Goal: Obtain resource: Download file/media

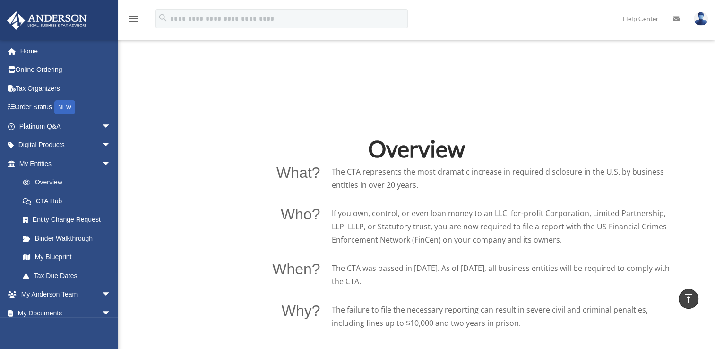
scroll to position [547, 0]
click at [102, 315] on span "arrow_drop_down" at bounding box center [111, 313] width 19 height 19
click at [67, 262] on link "My Blueprint" at bounding box center [69, 257] width 112 height 19
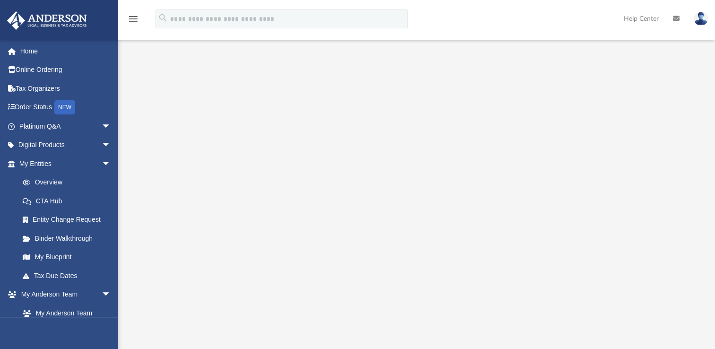
scroll to position [67, 0]
click at [102, 144] on span "arrow_drop_down" at bounding box center [111, 145] width 19 height 19
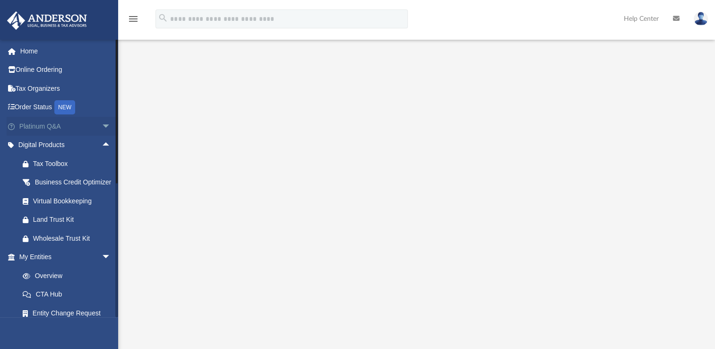
click at [102, 126] on span "arrow_drop_down" at bounding box center [111, 126] width 19 height 19
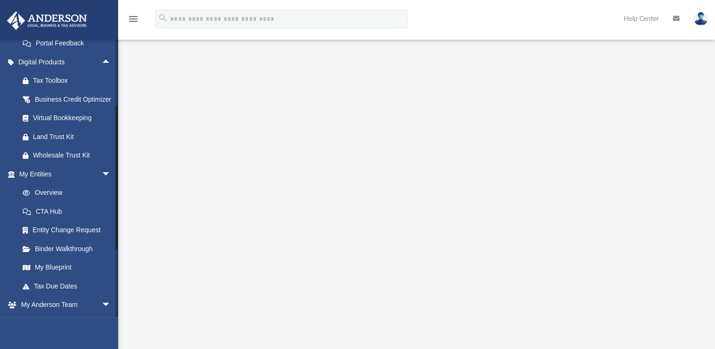
scroll to position [274, 0]
click at [60, 202] on link "Overview" at bounding box center [69, 192] width 112 height 19
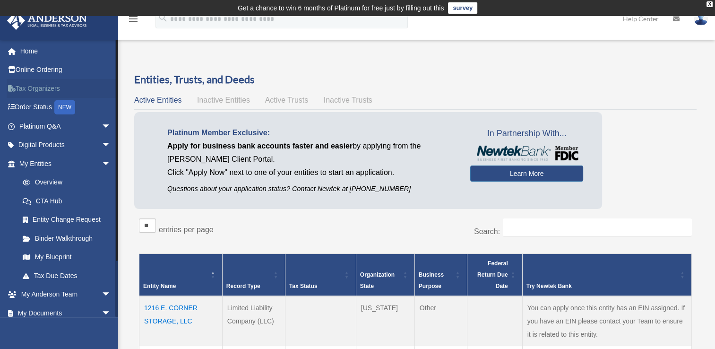
click at [33, 88] on link "Tax Organizers" at bounding box center [66, 88] width 119 height 19
click at [34, 69] on link "Online Ordering" at bounding box center [66, 70] width 119 height 19
click at [102, 129] on span "arrow_drop_down" at bounding box center [111, 126] width 19 height 19
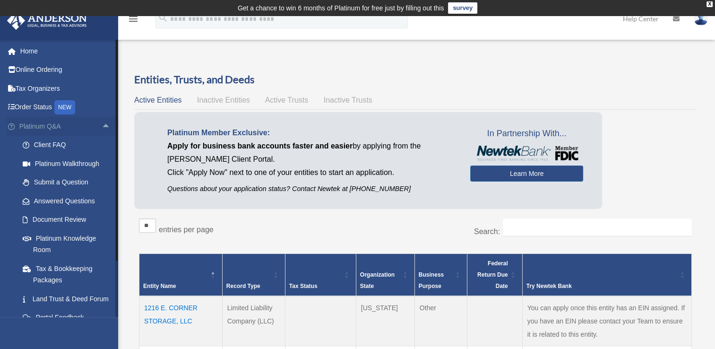
click at [102, 120] on span "arrow_drop_up" at bounding box center [111, 126] width 19 height 19
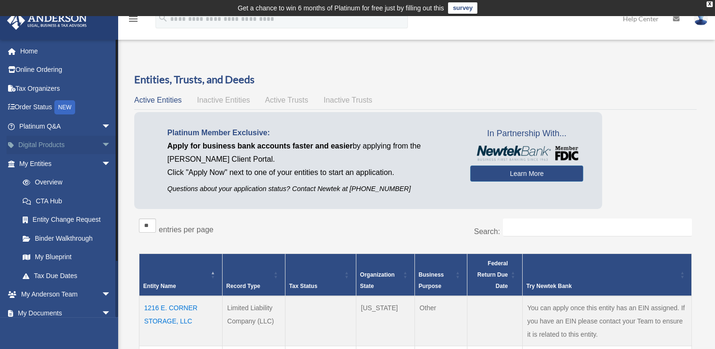
click at [102, 148] on span "arrow_drop_down" at bounding box center [111, 145] width 19 height 19
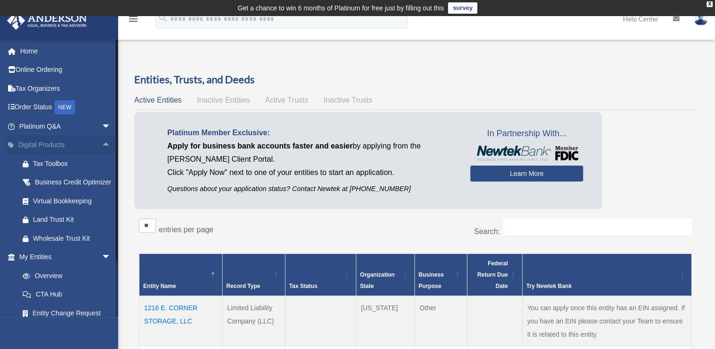
click at [102, 146] on span "arrow_drop_up" at bounding box center [111, 145] width 19 height 19
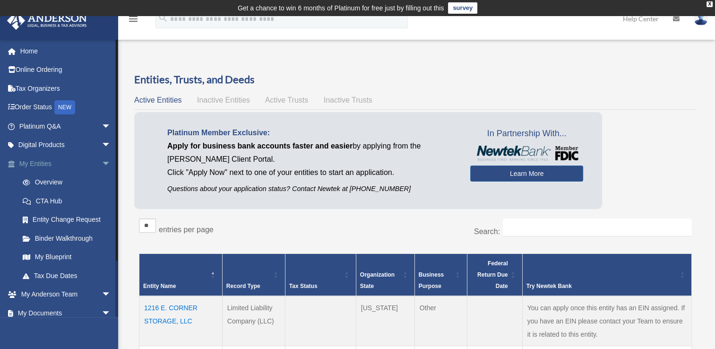
click at [102, 165] on span "arrow_drop_down" at bounding box center [111, 163] width 19 height 19
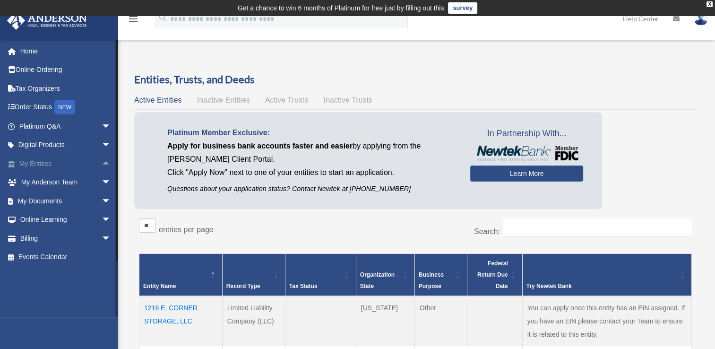
click at [102, 162] on span "arrow_drop_up" at bounding box center [111, 163] width 19 height 19
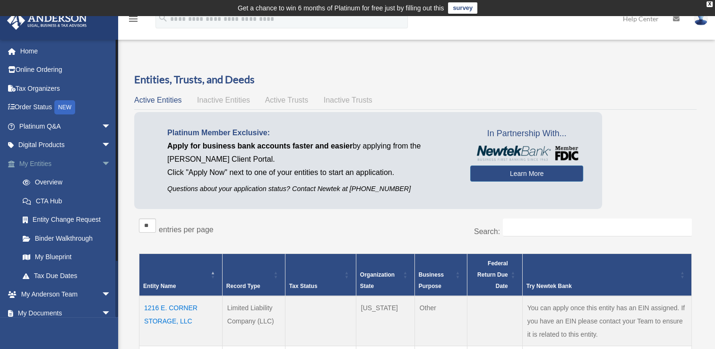
click at [102, 160] on span "arrow_drop_down" at bounding box center [111, 163] width 19 height 19
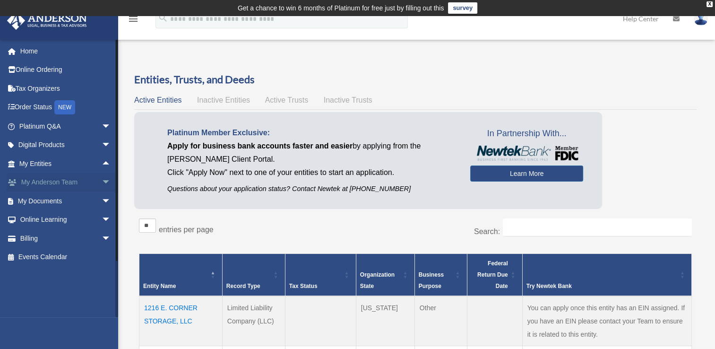
click at [102, 180] on span "arrow_drop_down" at bounding box center [111, 182] width 19 height 19
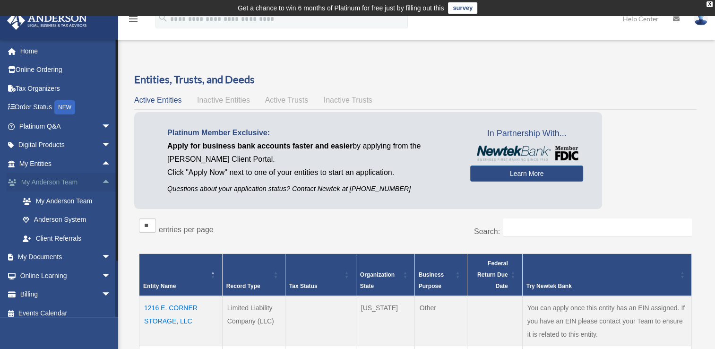
click at [102, 182] on span "arrow_drop_up" at bounding box center [111, 182] width 19 height 19
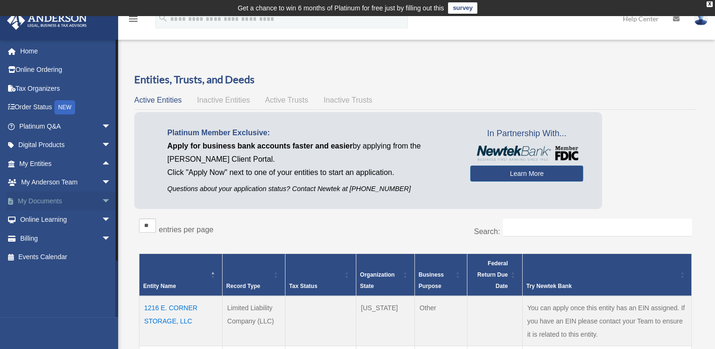
click at [102, 204] on span "arrow_drop_down" at bounding box center [111, 200] width 19 height 19
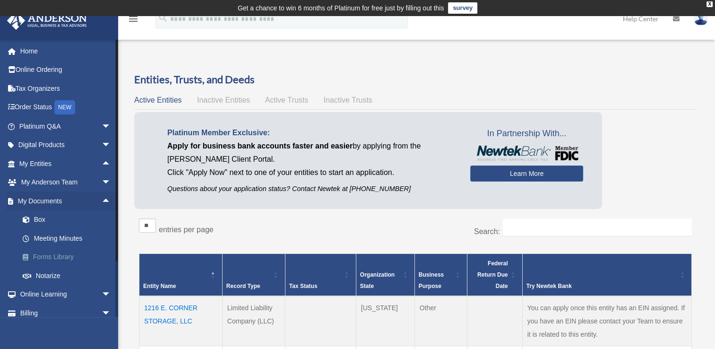
click at [45, 260] on link "Forms Library" at bounding box center [69, 257] width 112 height 19
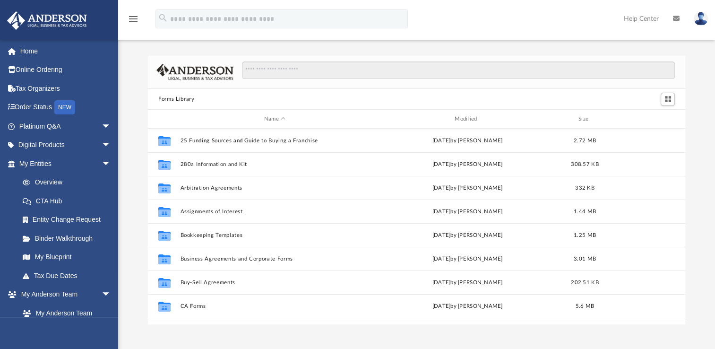
scroll to position [38, 0]
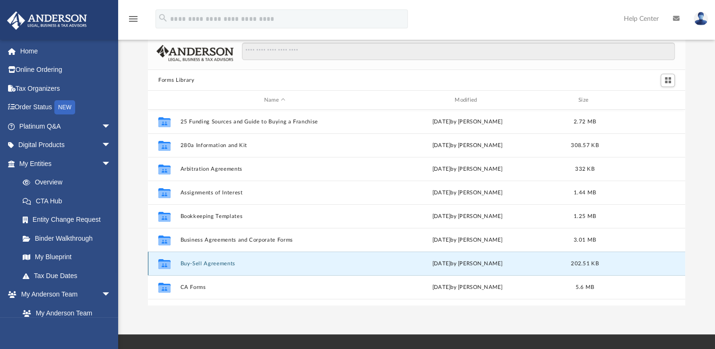
click at [195, 260] on button "Buy-Sell Agreements" at bounding box center [275, 263] width 189 height 6
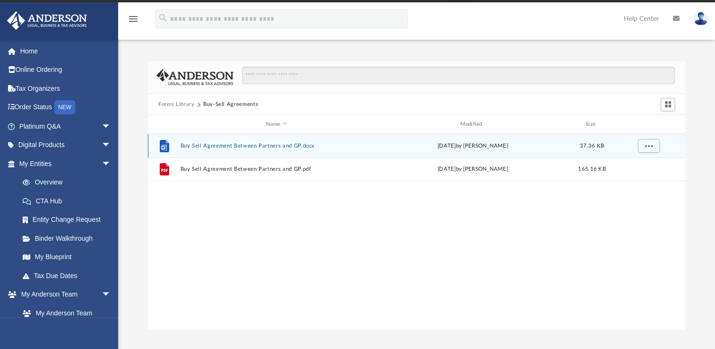
scroll to position [0, 0]
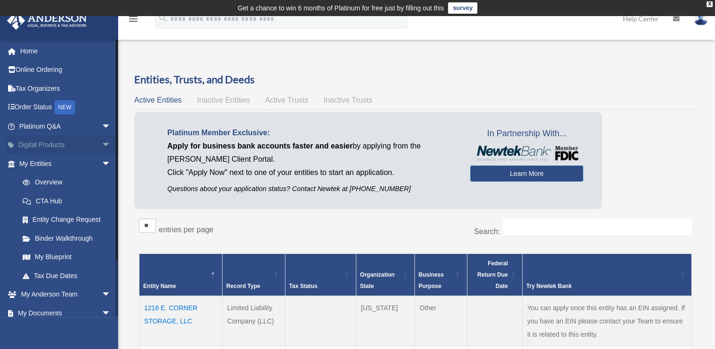
click at [32, 150] on link "Digital Products arrow_drop_down" at bounding box center [66, 145] width 119 height 19
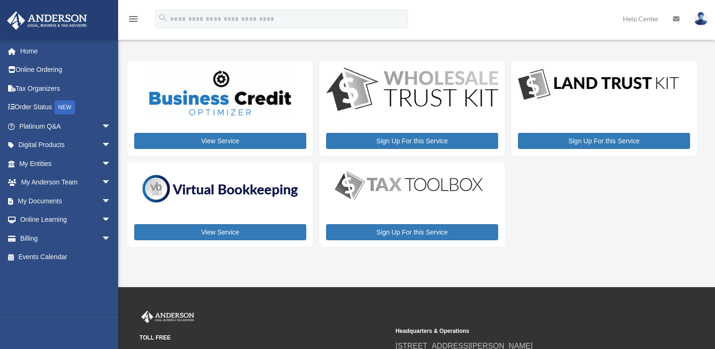
click at [31, 316] on div "[EMAIL_ADDRESS][DOMAIN_NAME] Sign Out [EMAIL_ADDRESS][DOMAIN_NAME] Home Online …" at bounding box center [62, 178] width 125 height 278
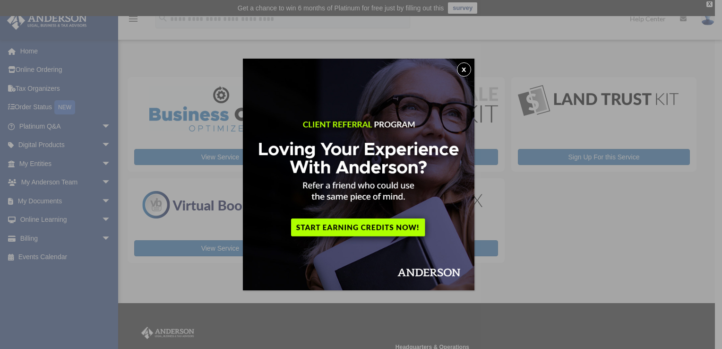
click at [454, 68] on img at bounding box center [359, 175] width 232 height 232
click at [465, 65] on button "x" at bounding box center [464, 69] width 14 height 14
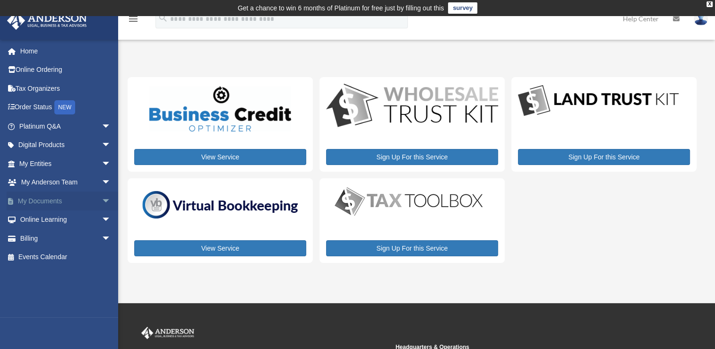
click at [34, 198] on link "My Documents arrow_drop_down" at bounding box center [66, 200] width 119 height 19
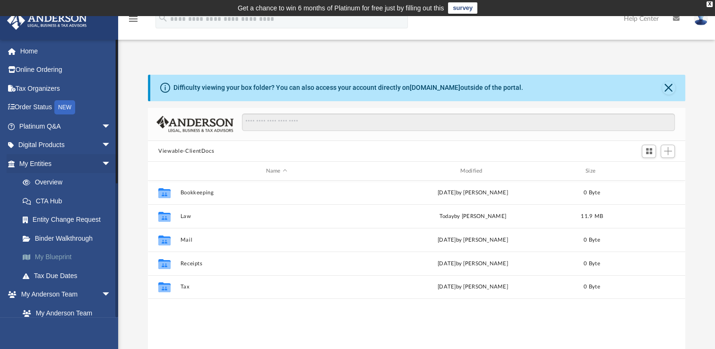
scroll to position [208, 530]
click at [102, 162] on span "arrow_drop_down" at bounding box center [111, 163] width 19 height 19
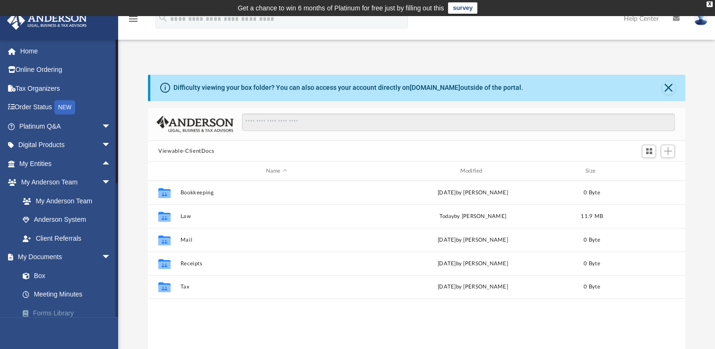
click at [61, 310] on link "Forms Library" at bounding box center [69, 313] width 112 height 19
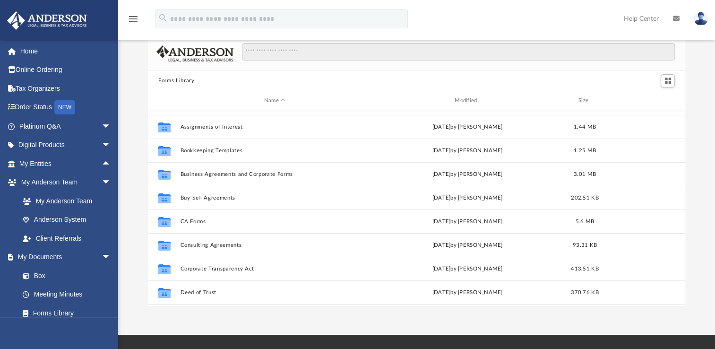
scroll to position [38, 0]
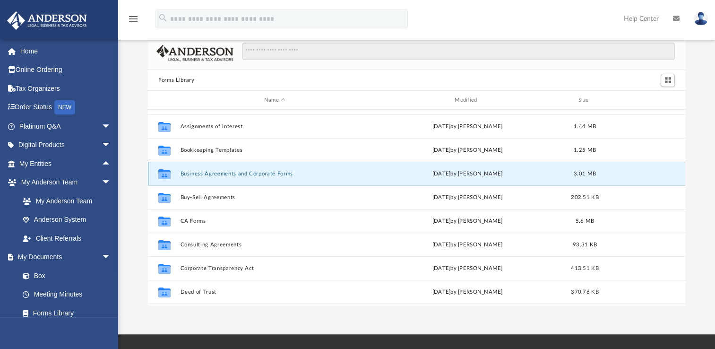
click at [214, 175] on button "Business Agreements and Corporate Forms" at bounding box center [275, 174] width 189 height 6
click at [226, 171] on button "Business Agreements and Corporate Forms" at bounding box center [275, 174] width 189 height 6
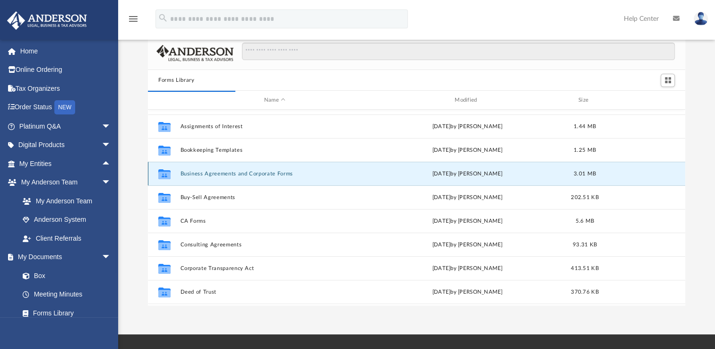
click at [226, 171] on button "Business Agreements and Corporate Forms" at bounding box center [275, 174] width 189 height 6
click at [223, 172] on button "Business Agreements and Corporate Forms" at bounding box center [275, 174] width 189 height 6
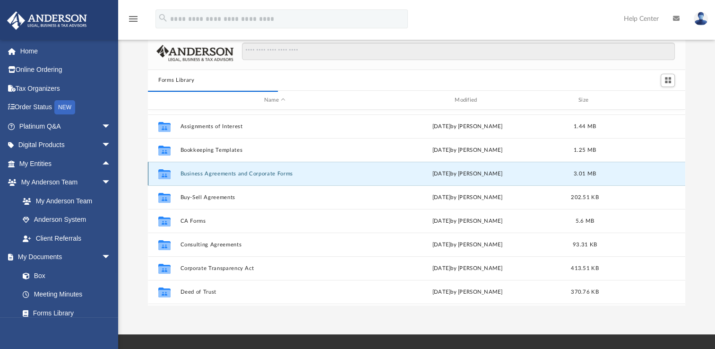
click at [223, 172] on button "Business Agreements and Corporate Forms" at bounding box center [275, 174] width 189 height 6
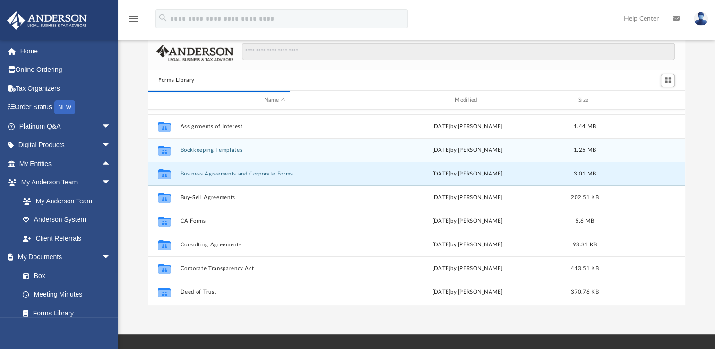
click at [214, 148] on button "Bookkeeping Templates" at bounding box center [275, 150] width 189 height 6
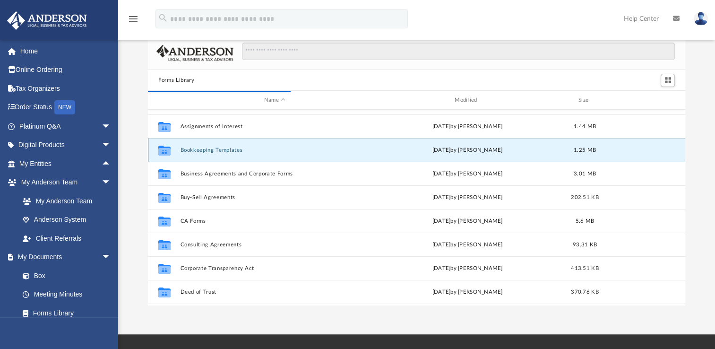
click at [214, 148] on button "Bookkeeping Templates" at bounding box center [275, 150] width 189 height 6
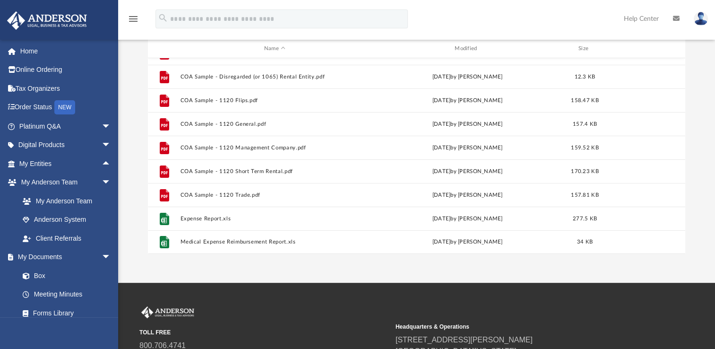
scroll to position [0, 0]
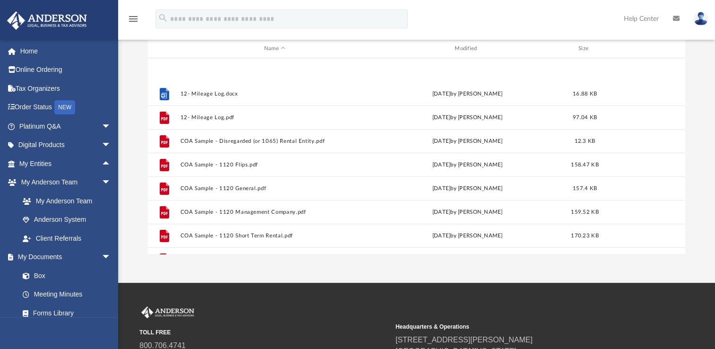
click at [163, 332] on small "TOLL FREE" at bounding box center [264, 332] width 250 height 9
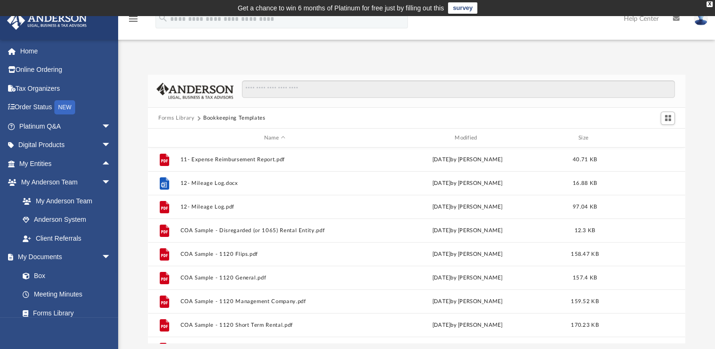
click at [187, 115] on button "Forms Library" at bounding box center [176, 118] width 36 height 9
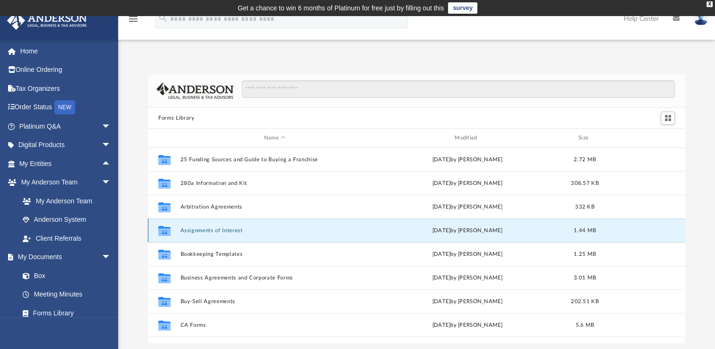
click at [226, 230] on button "Assignments of Interest" at bounding box center [275, 230] width 189 height 6
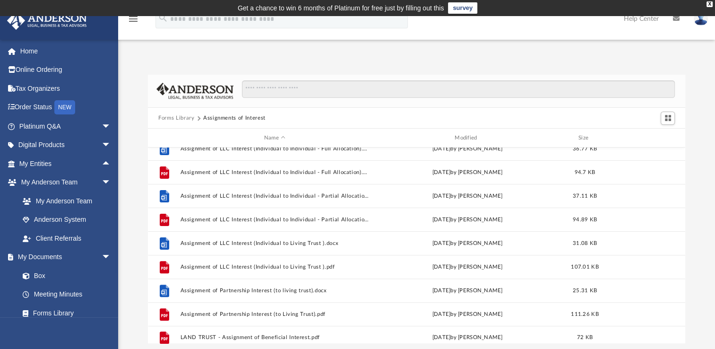
scroll to position [348, 0]
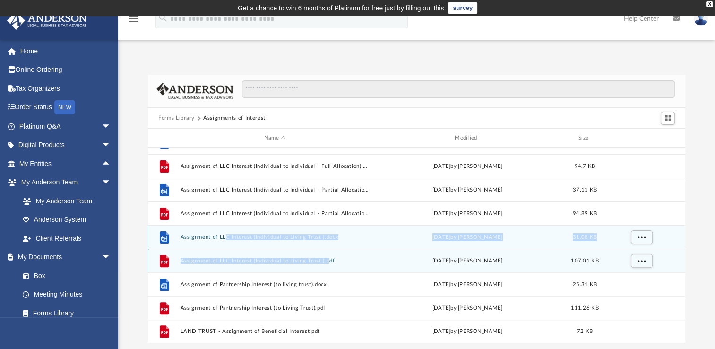
drag, startPoint x: 226, startPoint y: 230, endPoint x: 329, endPoint y: 251, distance: 104.7
click at [329, 251] on div "File Assignment of LLC Interest (Individual to Entity - Partial Allocation).pdf…" at bounding box center [417, 72] width 538 height 544
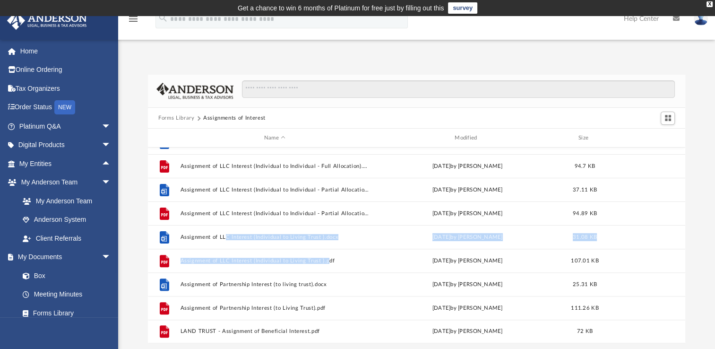
click at [134, 258] on div "Forms Library Assignments of Interest Name Modified Size File Assignment of LLC…" at bounding box center [416, 209] width 597 height 269
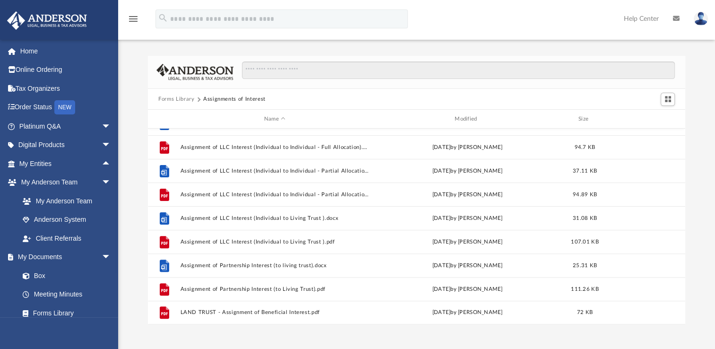
scroll to position [18, 0]
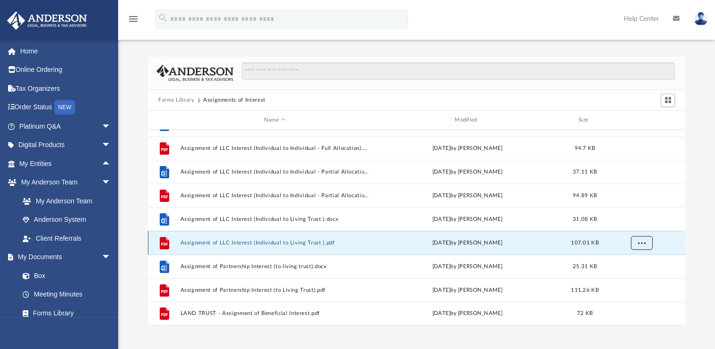
click at [643, 241] on span "More options" at bounding box center [642, 242] width 8 height 5
click at [630, 277] on li "Download" at bounding box center [633, 276] width 27 height 10
click at [185, 101] on button "Forms Library" at bounding box center [176, 100] width 36 height 9
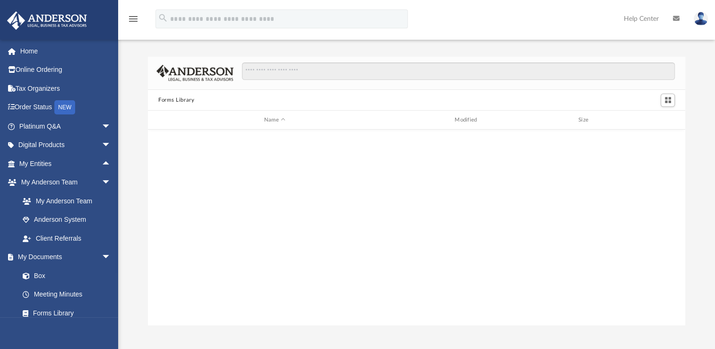
scroll to position [0, 0]
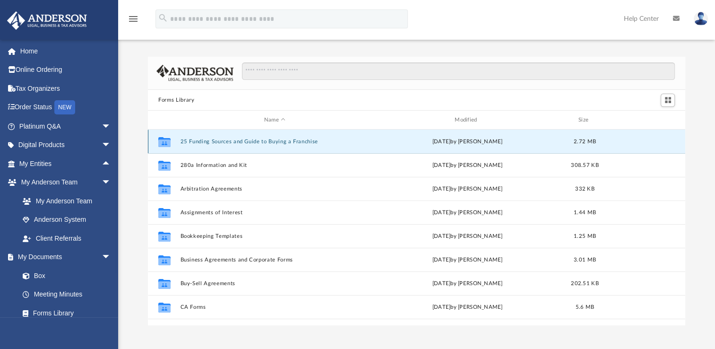
click at [227, 141] on button "25 Funding Sources and Guide to Buying a Franchise" at bounding box center [275, 142] width 189 height 6
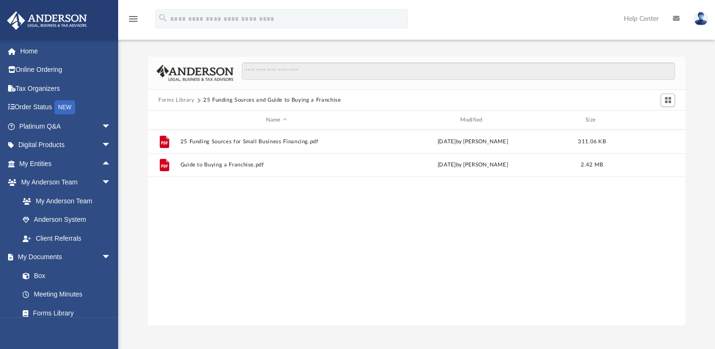
click at [187, 99] on button "Forms Library" at bounding box center [176, 100] width 36 height 9
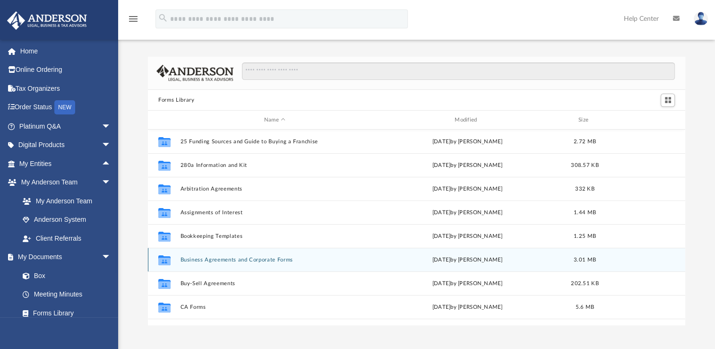
click at [206, 262] on div "Collaborated Folder Business Agreements and Corporate Forms Thu Jul 13 2023 by …" at bounding box center [417, 260] width 538 height 24
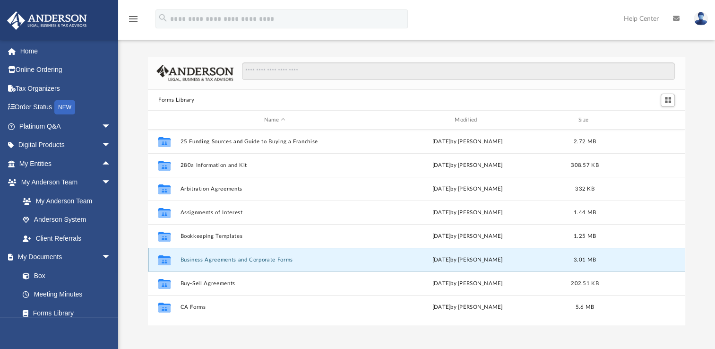
click at [219, 258] on button "Business Agreements and Corporate Forms" at bounding box center [275, 260] width 189 height 6
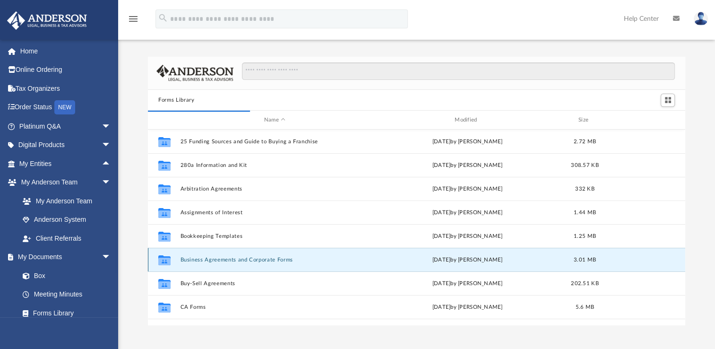
click at [219, 258] on button "Business Agreements and Corporate Forms" at bounding box center [275, 260] width 189 height 6
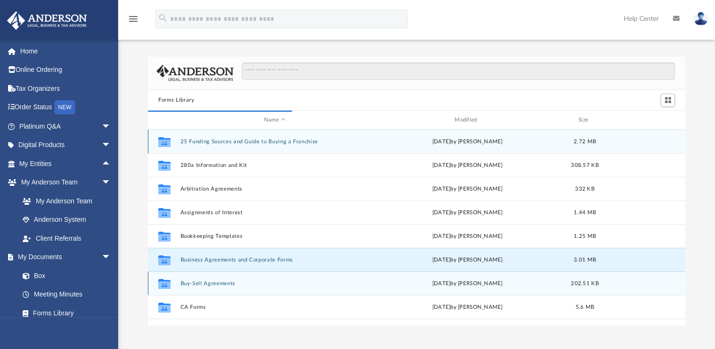
scroll to position [179, 530]
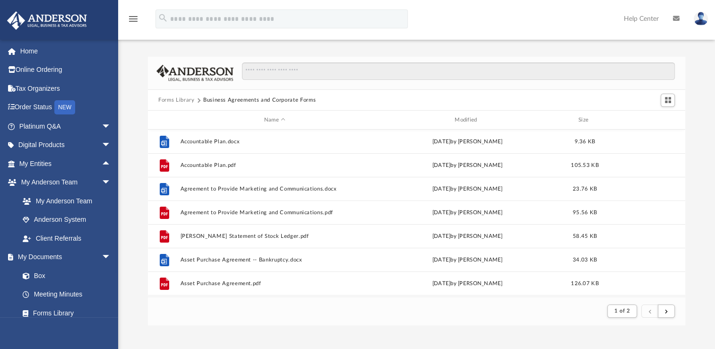
click at [181, 97] on button "Forms Library" at bounding box center [176, 100] width 36 height 9
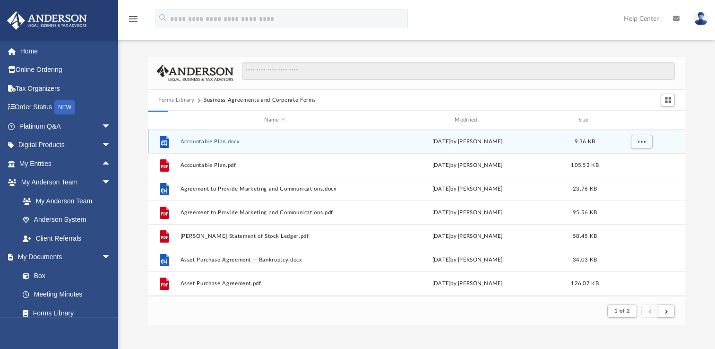
scroll to position [208, 530]
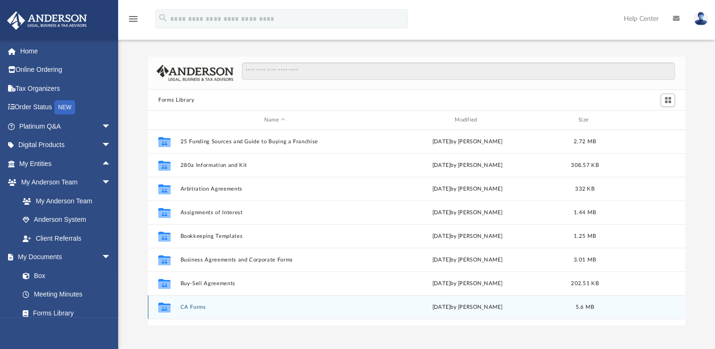
click at [200, 307] on button "CA Forms" at bounding box center [275, 307] width 189 height 6
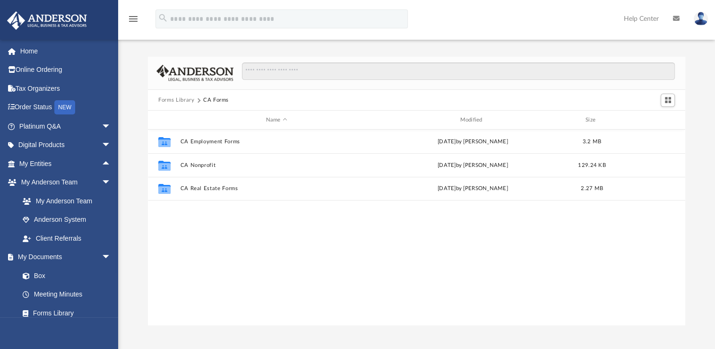
click at [188, 100] on button "Forms Library" at bounding box center [176, 100] width 36 height 9
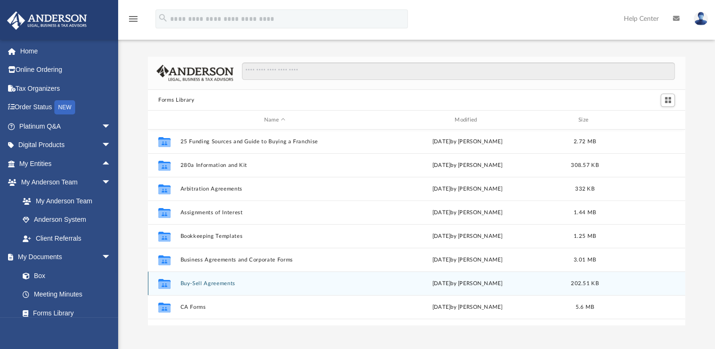
click at [203, 282] on button "Buy-Sell Agreements" at bounding box center [275, 283] width 189 height 6
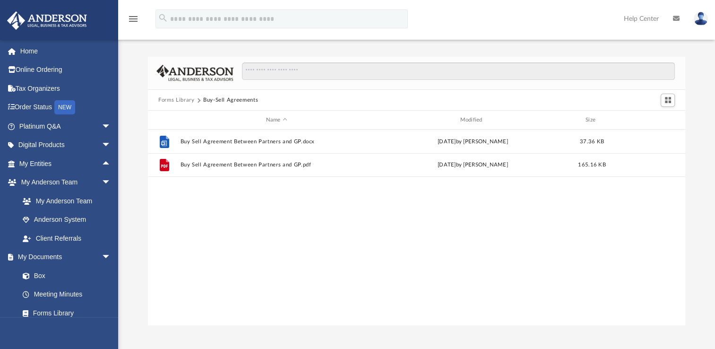
click at [192, 97] on button "Forms Library" at bounding box center [176, 100] width 36 height 9
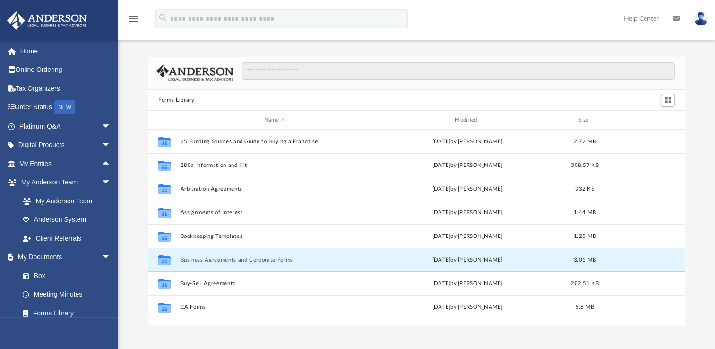
click at [202, 257] on button "Business Agreements and Corporate Forms" at bounding box center [275, 260] width 189 height 6
click at [201, 258] on button "Business Agreements and Corporate Forms" at bounding box center [275, 260] width 189 height 6
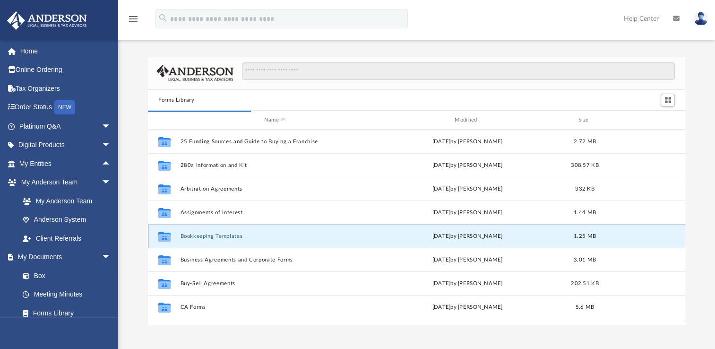
click at [208, 234] on button "Bookkeeping Templates" at bounding box center [275, 236] width 189 height 6
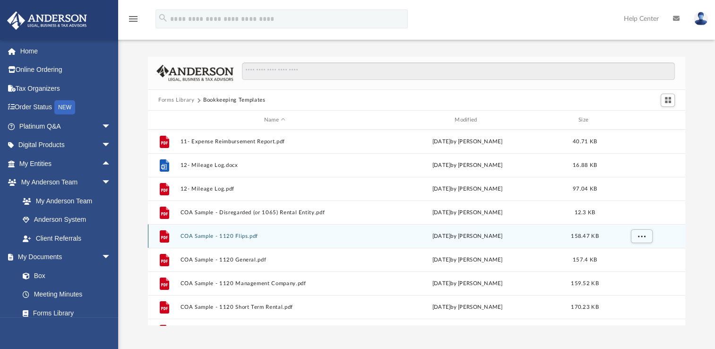
click at [208, 234] on button "COA Sample - 1120 Flips.pdf" at bounding box center [275, 236] width 189 height 6
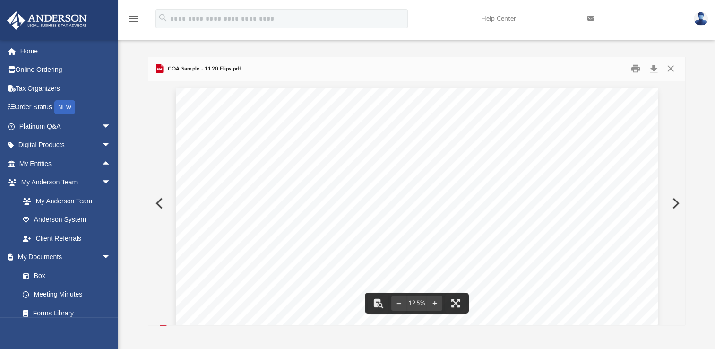
click at [161, 200] on button "Preview" at bounding box center [158, 203] width 21 height 26
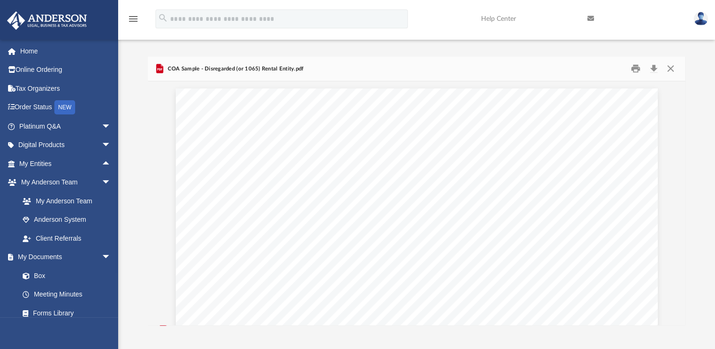
click at [134, 19] on icon "menu" at bounding box center [133, 18] width 11 height 11
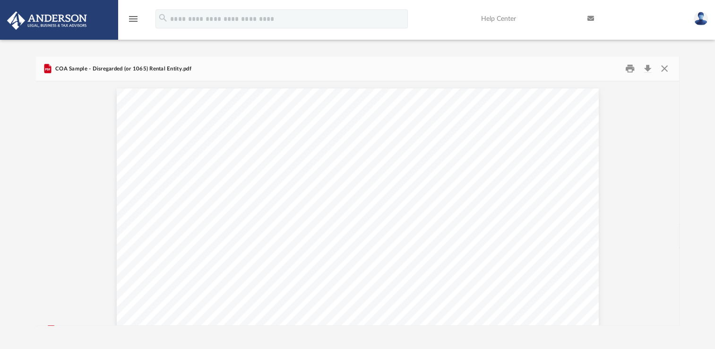
scroll to position [208, 636]
click at [667, 67] on button "Close" at bounding box center [664, 68] width 17 height 15
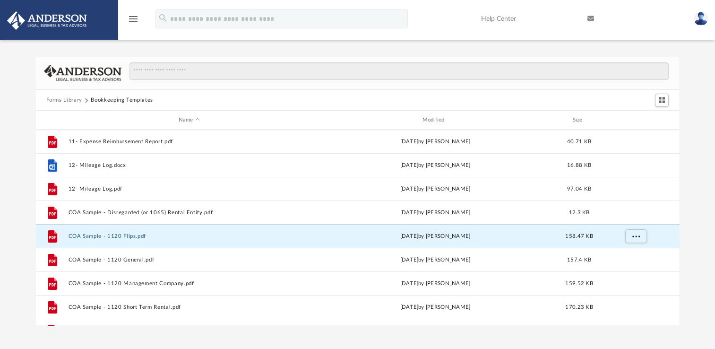
click at [73, 99] on button "Forms Library" at bounding box center [64, 100] width 36 height 9
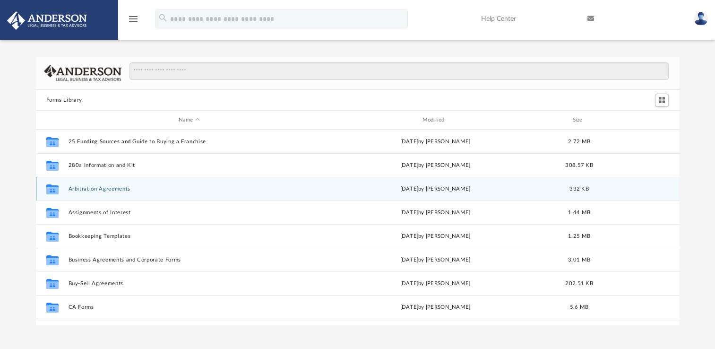
click at [97, 192] on div "Collaborated Folder Arbitration Agreements Wed Jan 4 2023 by Mary Acree 332 KB" at bounding box center [358, 189] width 644 height 24
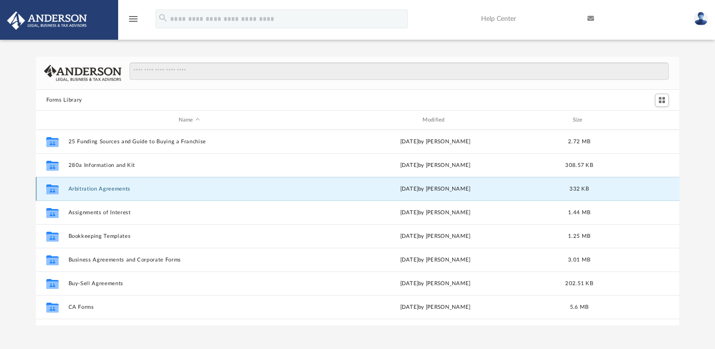
click at [100, 184] on div "Collaborated Folder Arbitration Agreements Wed Jan 4 2023 by Mary Acree 332 KB" at bounding box center [358, 189] width 644 height 24
drag, startPoint x: 100, startPoint y: 184, endPoint x: 90, endPoint y: 186, distance: 10.5
click at [90, 186] on button "Arbitration Agreements" at bounding box center [189, 189] width 242 height 6
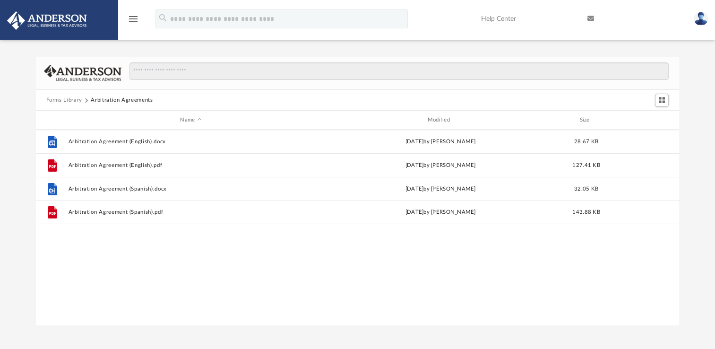
drag, startPoint x: 90, startPoint y: 186, endPoint x: 208, endPoint y: 254, distance: 136.6
click at [208, 254] on div "File Arbitration Agreement (English).docx Wed Oct 5 2022 by Mary Acree 28.67 KB…" at bounding box center [358, 228] width 644 height 196
click at [67, 98] on button "Forms Library" at bounding box center [64, 100] width 36 height 9
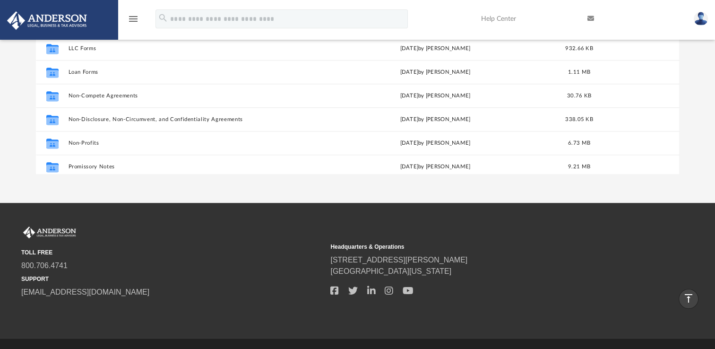
scroll to position [397, 0]
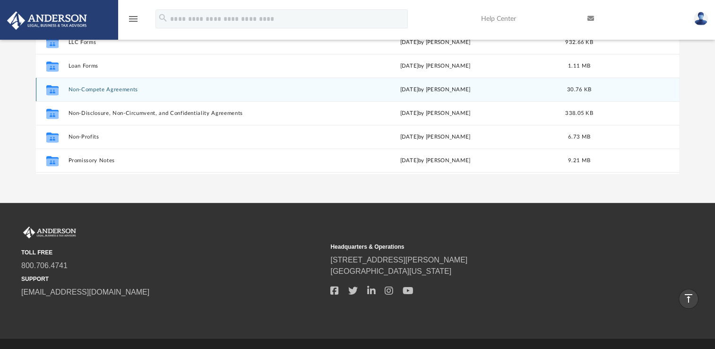
click at [127, 87] on button "Non-Compete Agreements" at bounding box center [189, 90] width 242 height 6
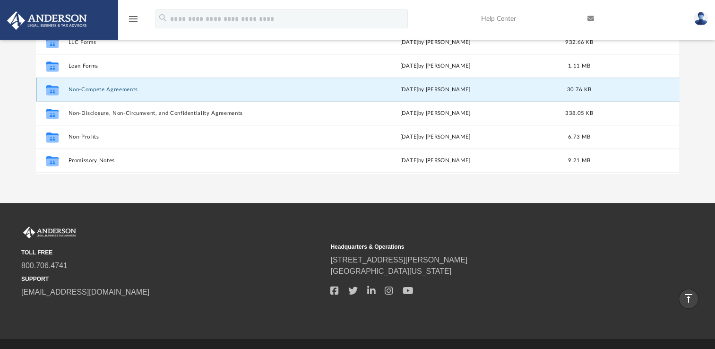
click at [127, 87] on button "Non-Compete Agreements" at bounding box center [189, 90] width 242 height 6
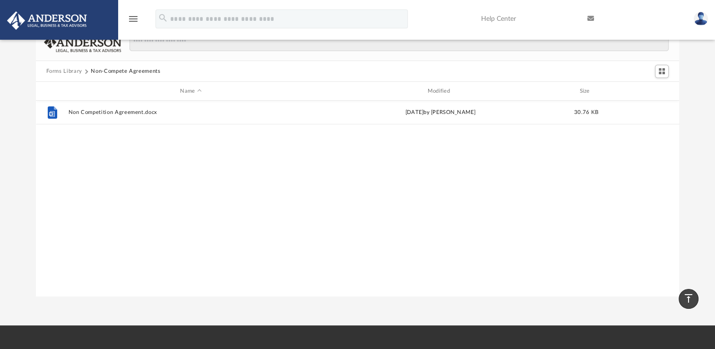
scroll to position [21, 0]
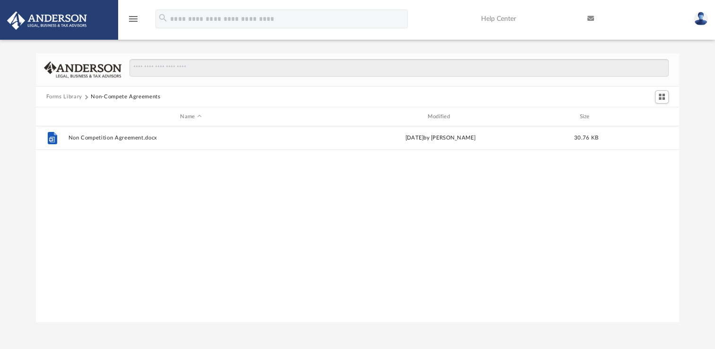
click at [71, 95] on button "Forms Library" at bounding box center [64, 97] width 36 height 9
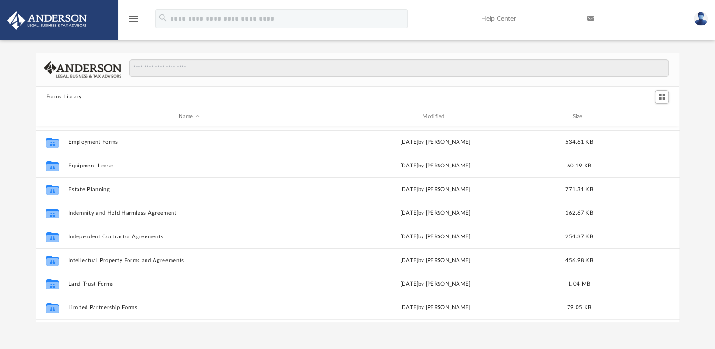
scroll to position [427, 0]
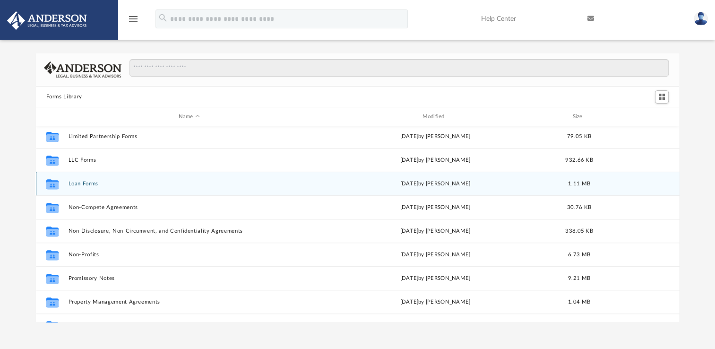
click at [92, 184] on button "Loan Forms" at bounding box center [189, 184] width 242 height 6
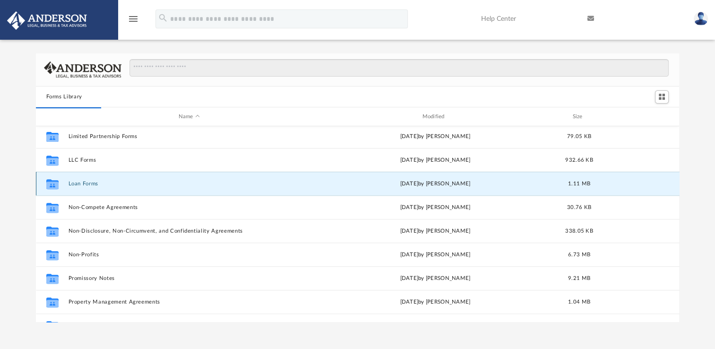
click at [87, 185] on button "Loan Forms" at bounding box center [189, 184] width 242 height 6
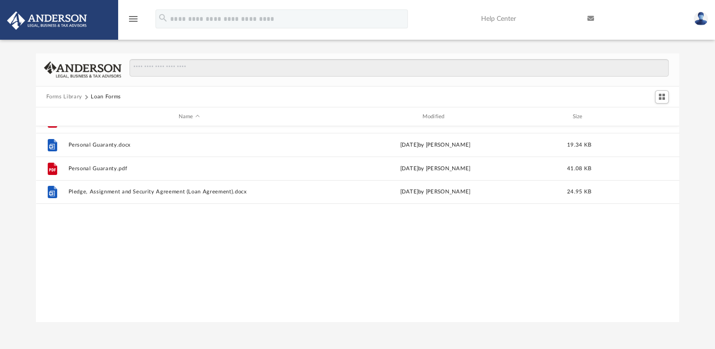
scroll to position [0, 0]
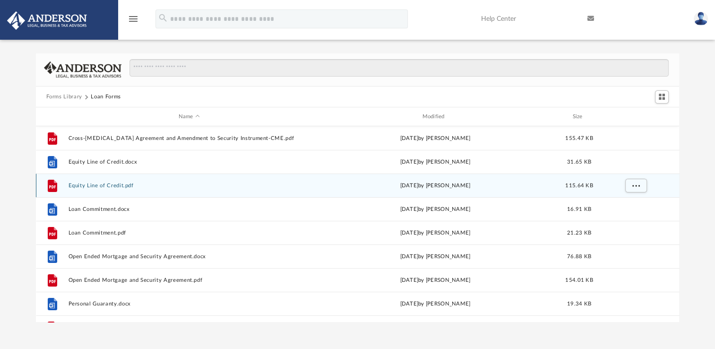
click at [591, 188] on div "115.64 KB" at bounding box center [579, 186] width 38 height 9
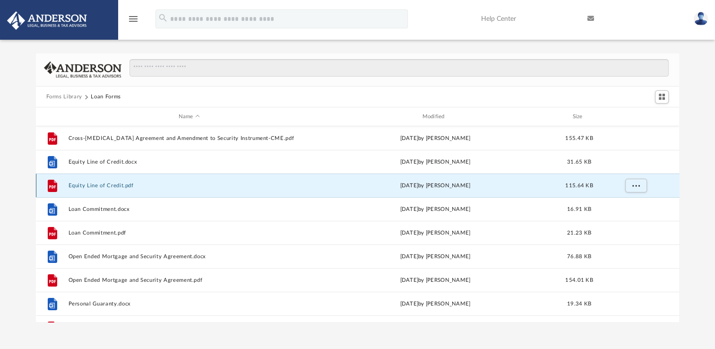
click at [591, 188] on div "115.64 KB" at bounding box center [579, 186] width 38 height 9
drag, startPoint x: 591, startPoint y: 188, endPoint x: 642, endPoint y: 182, distance: 50.9
click at [642, 182] on button "More options" at bounding box center [636, 186] width 22 height 14
click at [631, 221] on li "Download" at bounding box center [627, 219] width 27 height 10
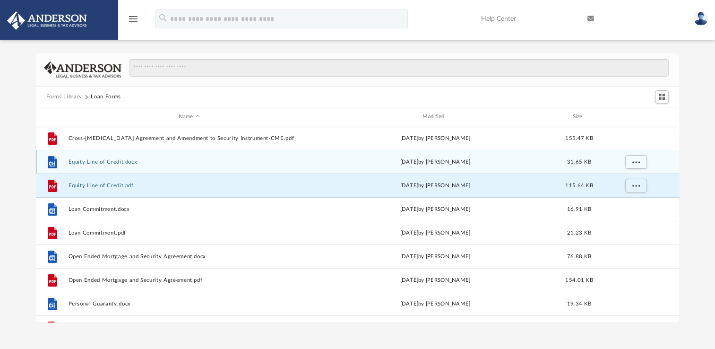
click at [104, 164] on button "Equity Line of Credit.docx" at bounding box center [189, 162] width 242 height 6
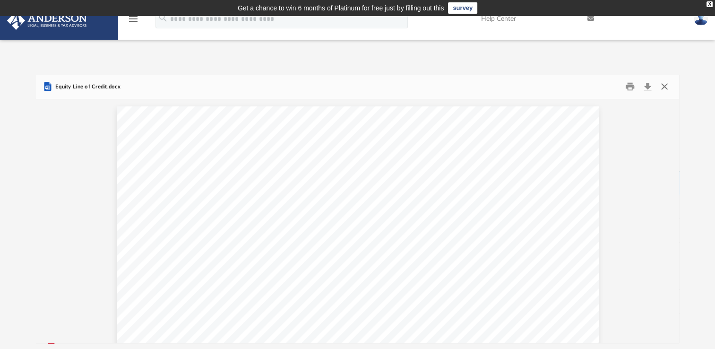
click at [664, 81] on button "Close" at bounding box center [664, 86] width 17 height 15
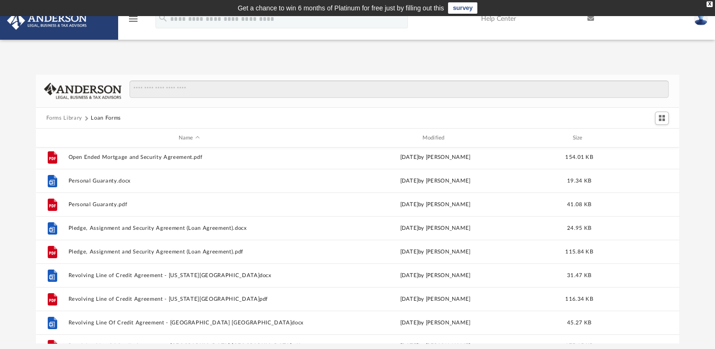
scroll to position [147, 0]
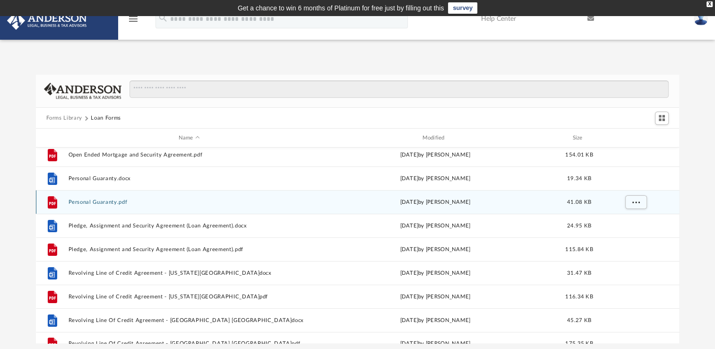
click at [521, 201] on div "Wed Oct 5 2022 by Mary Acree" at bounding box center [435, 202] width 242 height 9
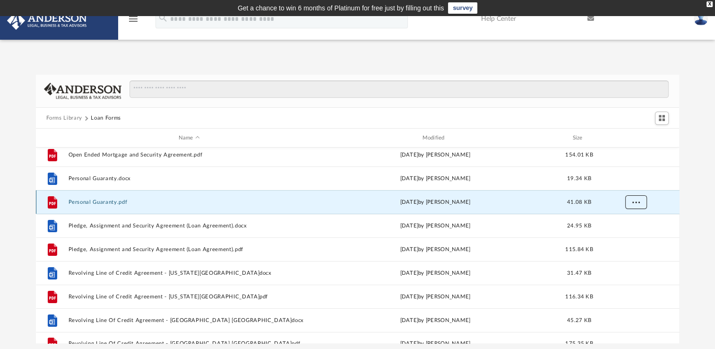
click at [634, 198] on button "More options" at bounding box center [636, 202] width 22 height 14
click at [630, 237] on li "Download" at bounding box center [627, 236] width 27 height 10
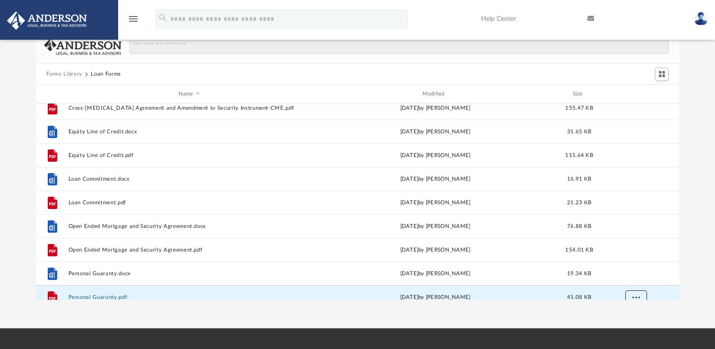
scroll to position [0, 0]
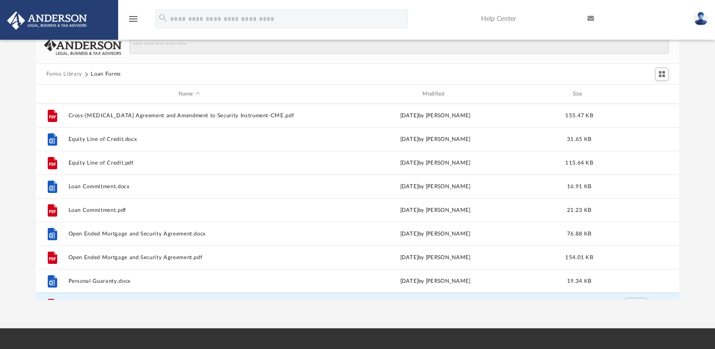
click at [137, 17] on icon "menu" at bounding box center [133, 18] width 11 height 11
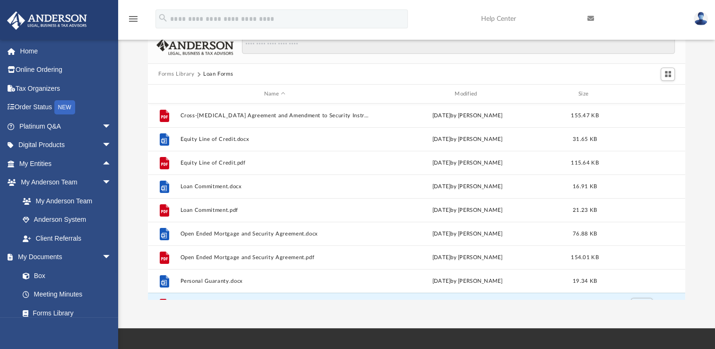
scroll to position [8, 8]
click at [68, 318] on div "wimberlyjerry@aol.com Sign Out wimberlyjerry@aol.com Home Online Ordering Tax O…" at bounding box center [59, 213] width 118 height 349
click at [57, 314] on link "Forms Library" at bounding box center [69, 313] width 112 height 19
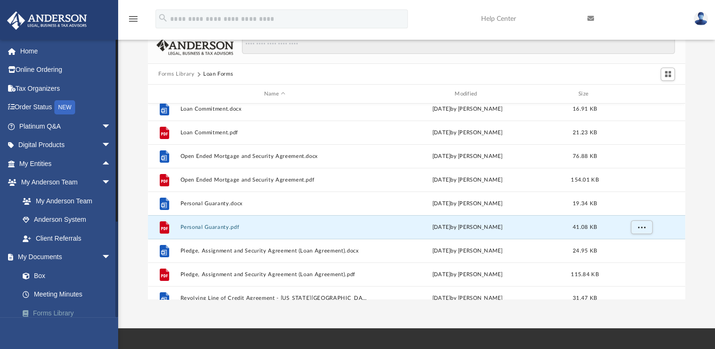
scroll to position [78, 0]
click at [59, 316] on link "Forms Library" at bounding box center [69, 313] width 112 height 19
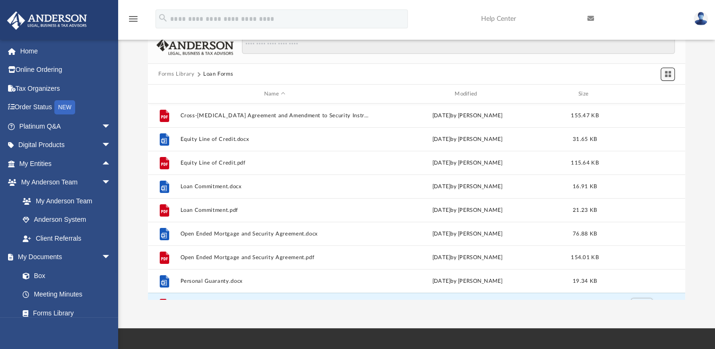
click at [668, 73] on span "Switch to Grid View" at bounding box center [668, 74] width 8 height 8
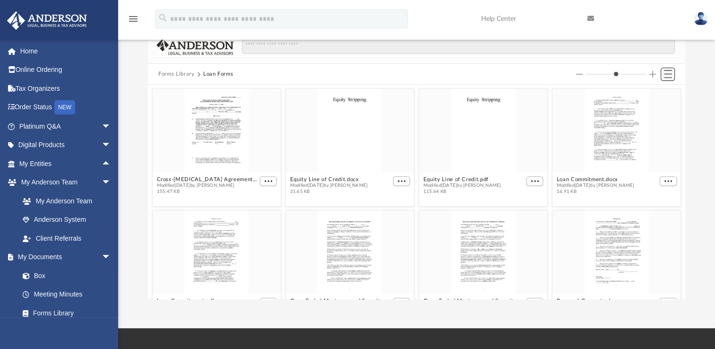
scroll to position [208, 530]
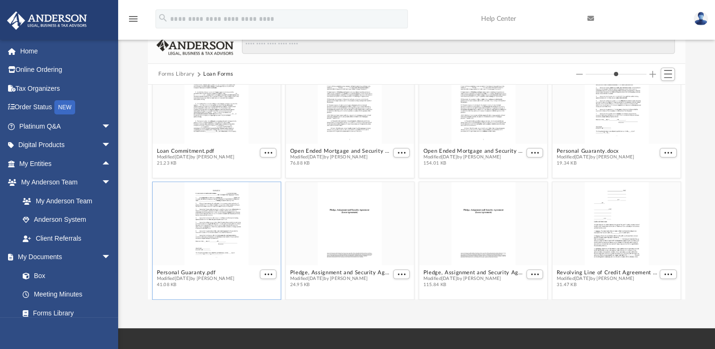
click at [654, 73] on button "Increase column size" at bounding box center [653, 74] width 7 height 7
type input "*"
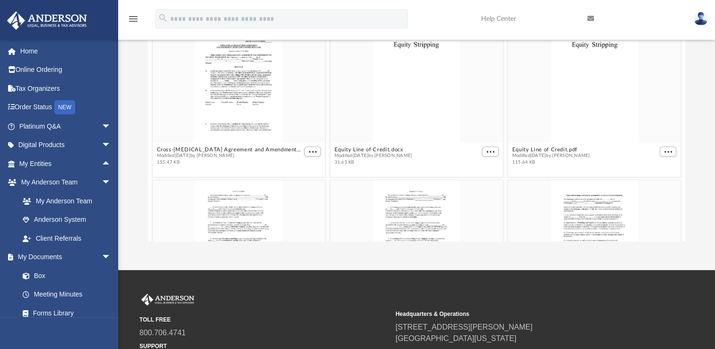
scroll to position [0, 0]
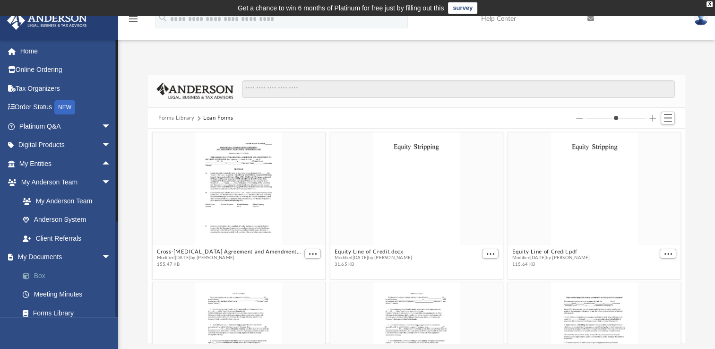
click at [45, 276] on link "Box" at bounding box center [69, 275] width 112 height 19
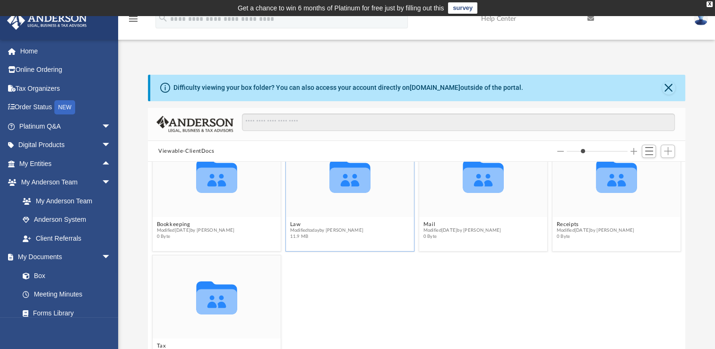
click at [349, 183] on icon "grid" at bounding box center [350, 176] width 41 height 33
click at [346, 174] on icon "grid" at bounding box center [350, 179] width 41 height 25
click at [295, 225] on button "Law" at bounding box center [327, 224] width 74 height 6
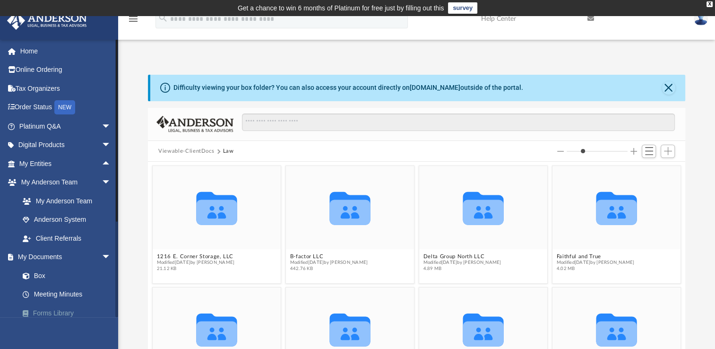
click at [70, 316] on link "Forms Library" at bounding box center [69, 313] width 112 height 19
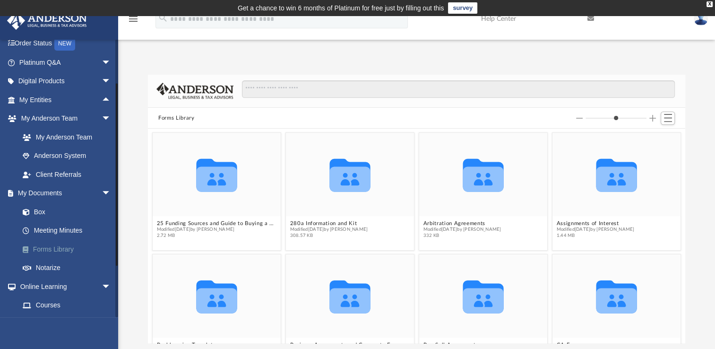
scroll to position [63, 0]
click at [69, 252] on link "Forms Library" at bounding box center [69, 250] width 112 height 19
click at [52, 254] on link "Forms Library" at bounding box center [69, 250] width 112 height 19
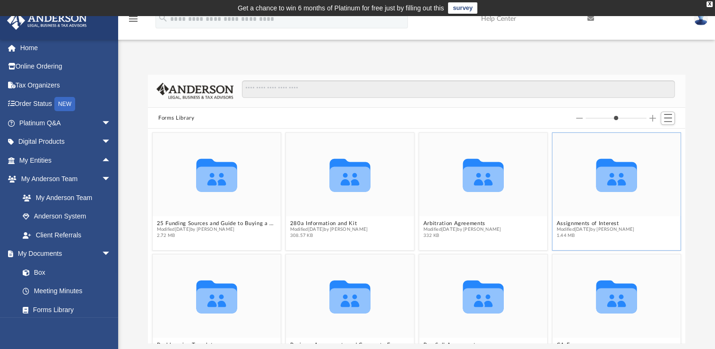
scroll to position [0, 0]
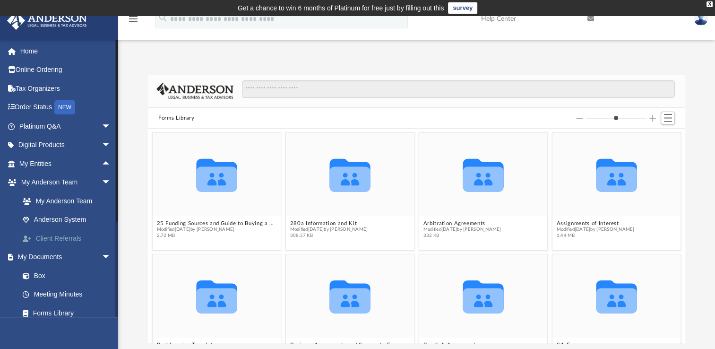
click at [74, 239] on link "Client Referrals" at bounding box center [69, 238] width 112 height 19
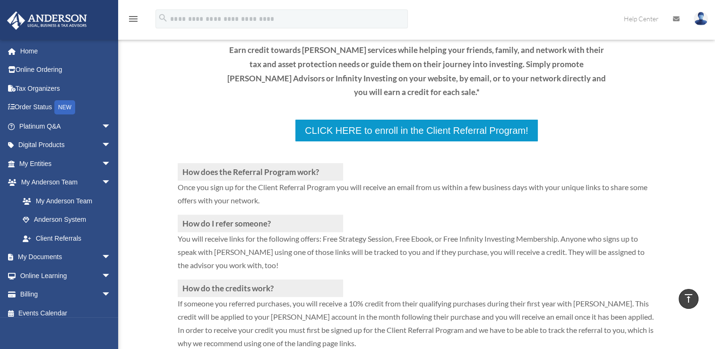
scroll to position [137, 0]
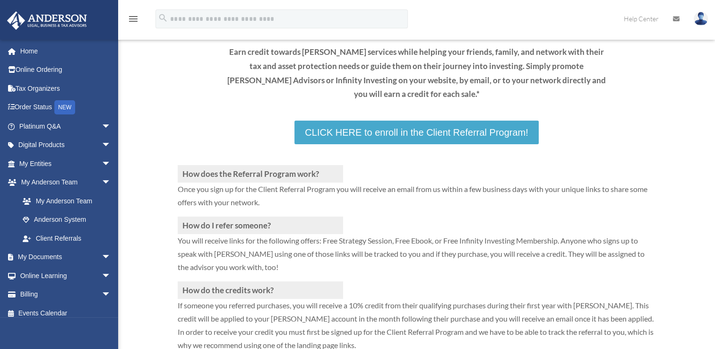
click at [418, 132] on link "CLICK HERE to enroll in the Client Referral Program!" at bounding box center [417, 133] width 244 height 24
